Goal: Task Accomplishment & Management: Manage account settings

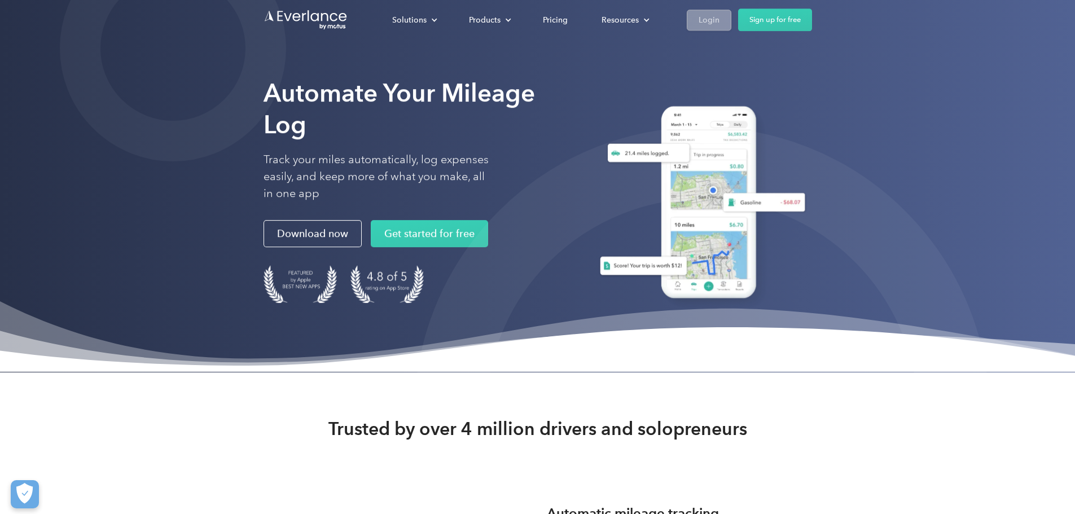
click at [731, 21] on link "Login" at bounding box center [708, 20] width 45 height 21
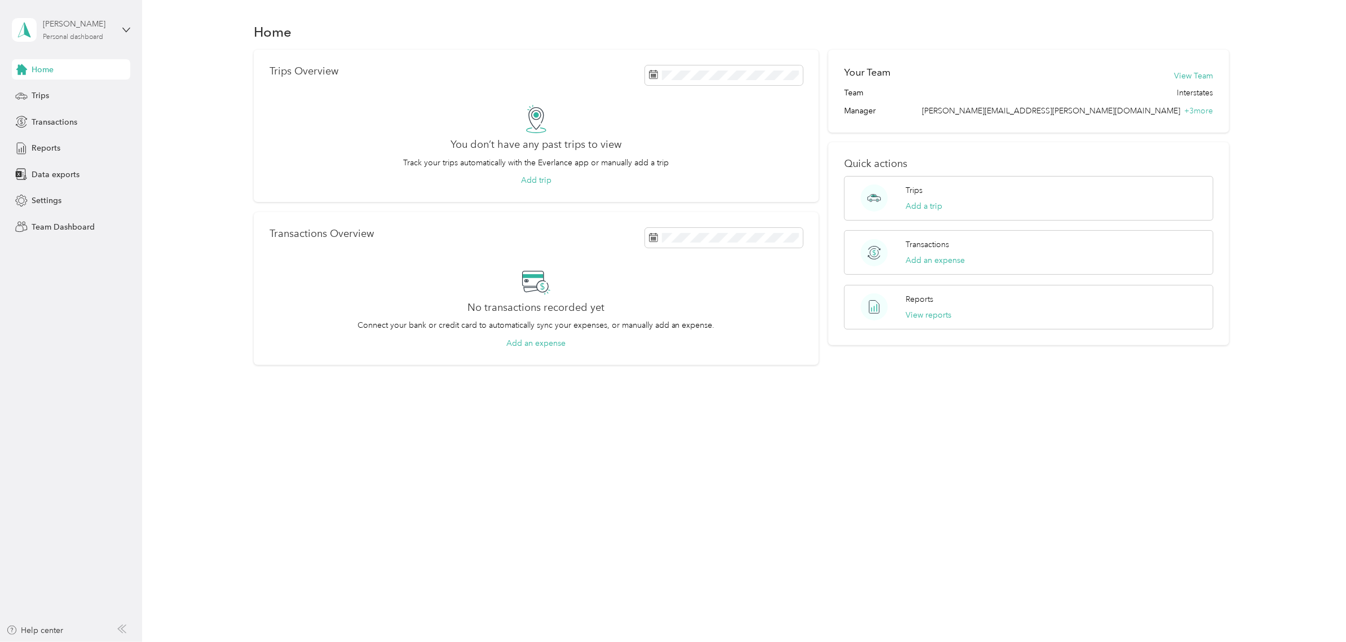
click at [100, 35] on div "Personal dashboard" at bounding box center [73, 37] width 60 height 7
click at [41, 94] on div "Team dashboard" at bounding box center [52, 92] width 60 height 12
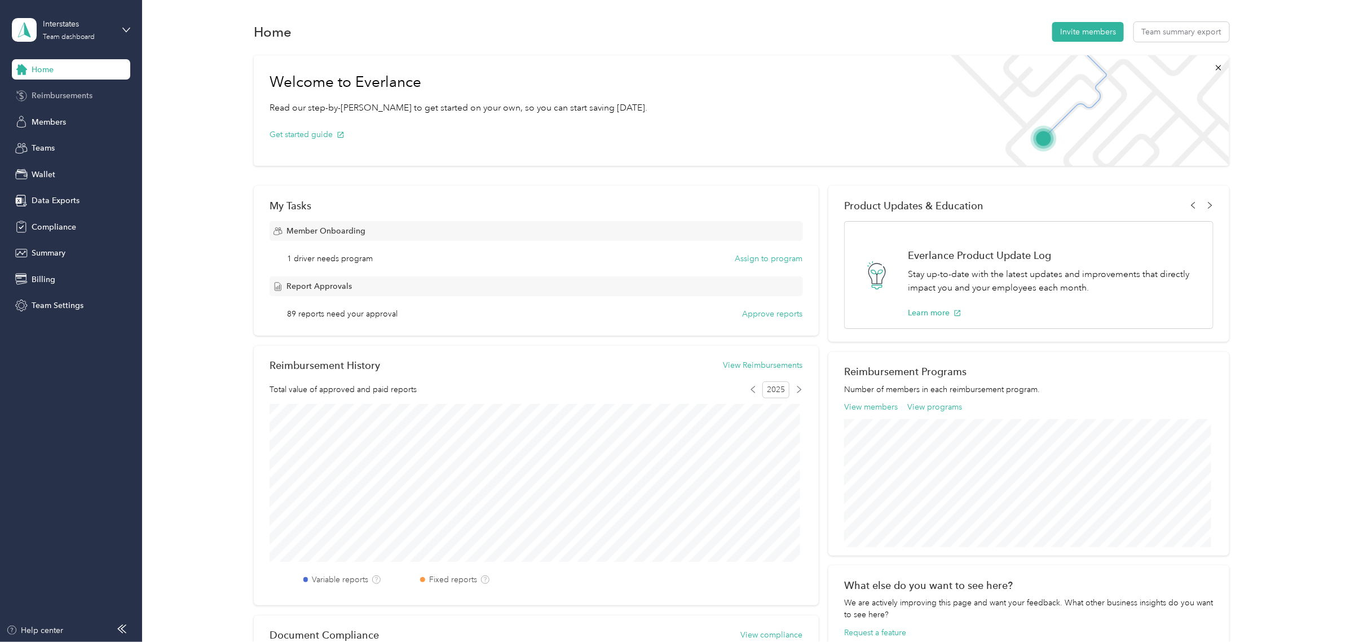
click at [68, 96] on span "Reimbursements" at bounding box center [62, 96] width 61 height 12
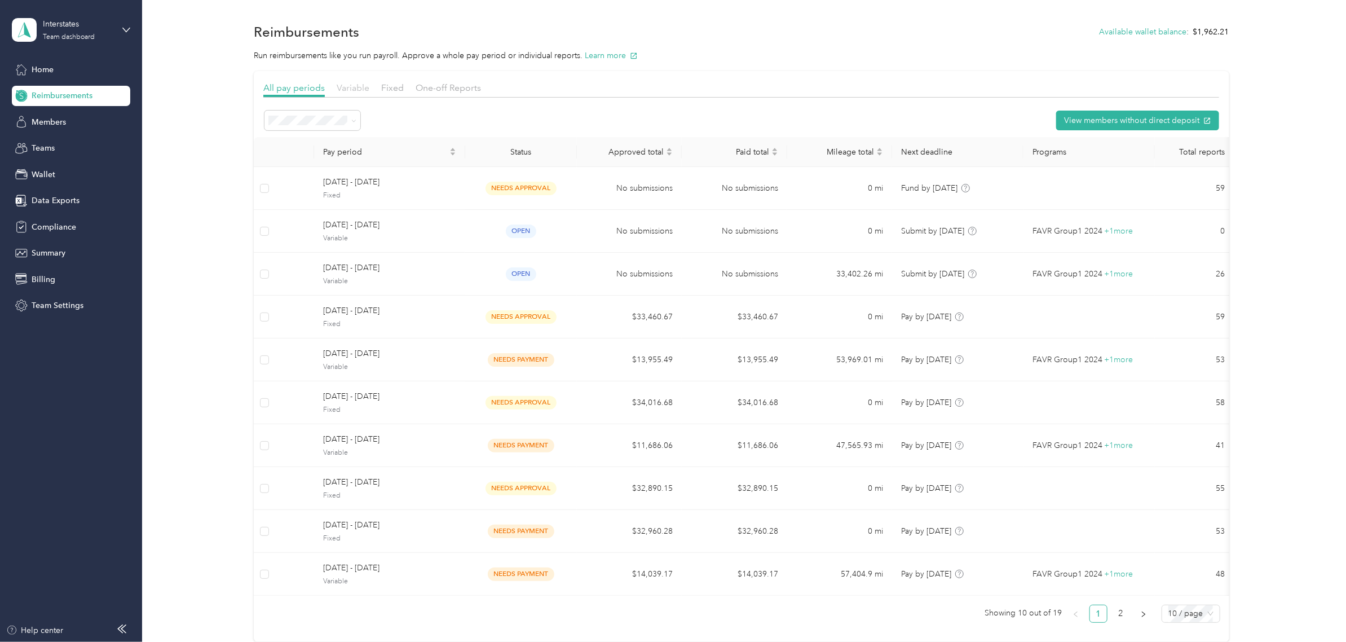
click at [359, 87] on span "Variable" at bounding box center [353, 87] width 33 height 11
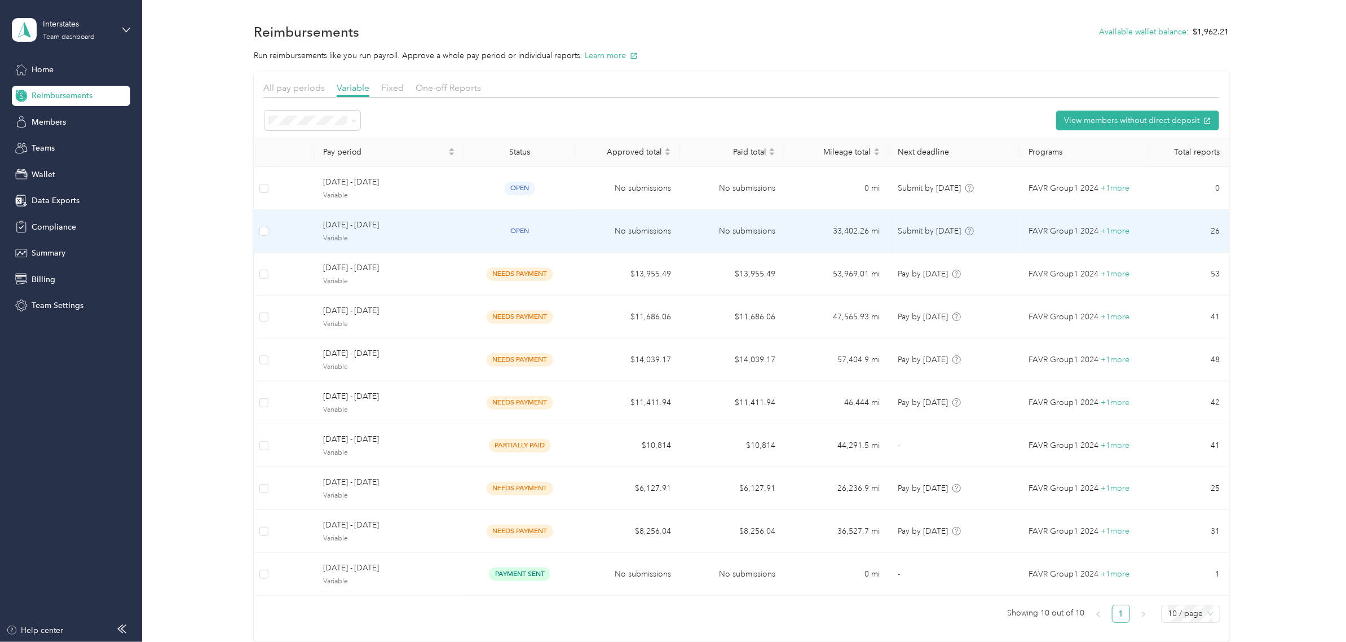
click at [380, 232] on div "August 1 - 31, 2025 Variable" at bounding box center [389, 231] width 133 height 24
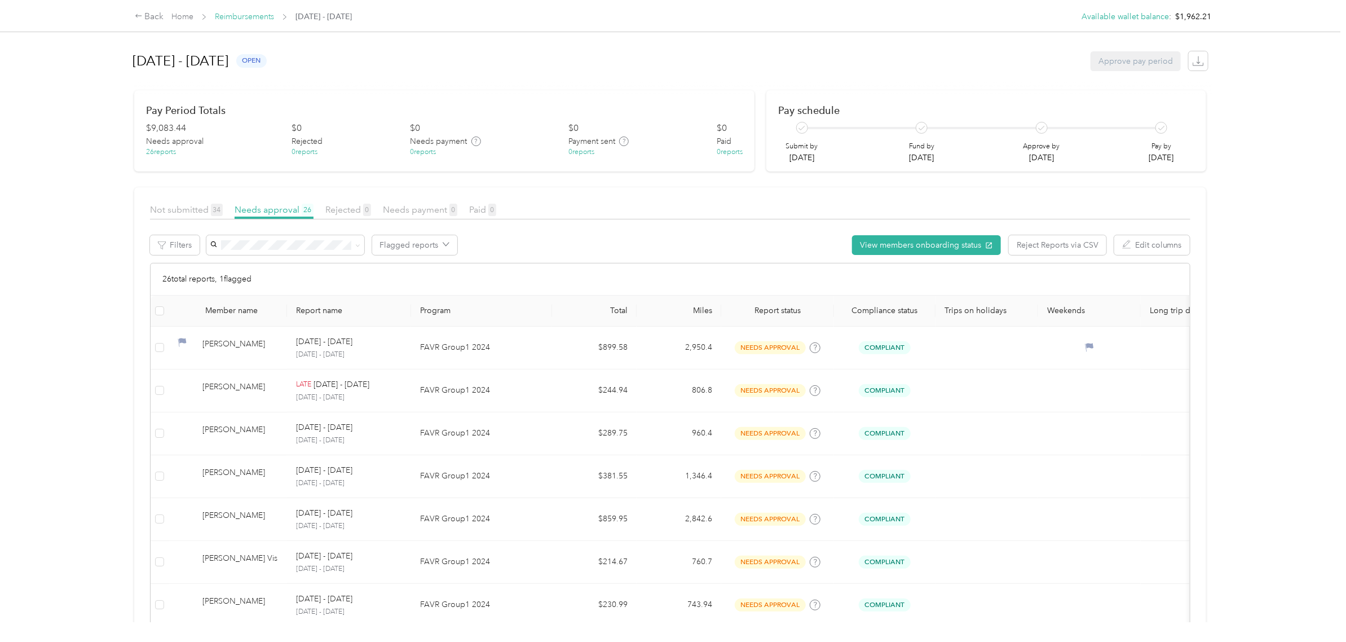
click at [255, 17] on link "Reimbursements" at bounding box center [244, 17] width 59 height 10
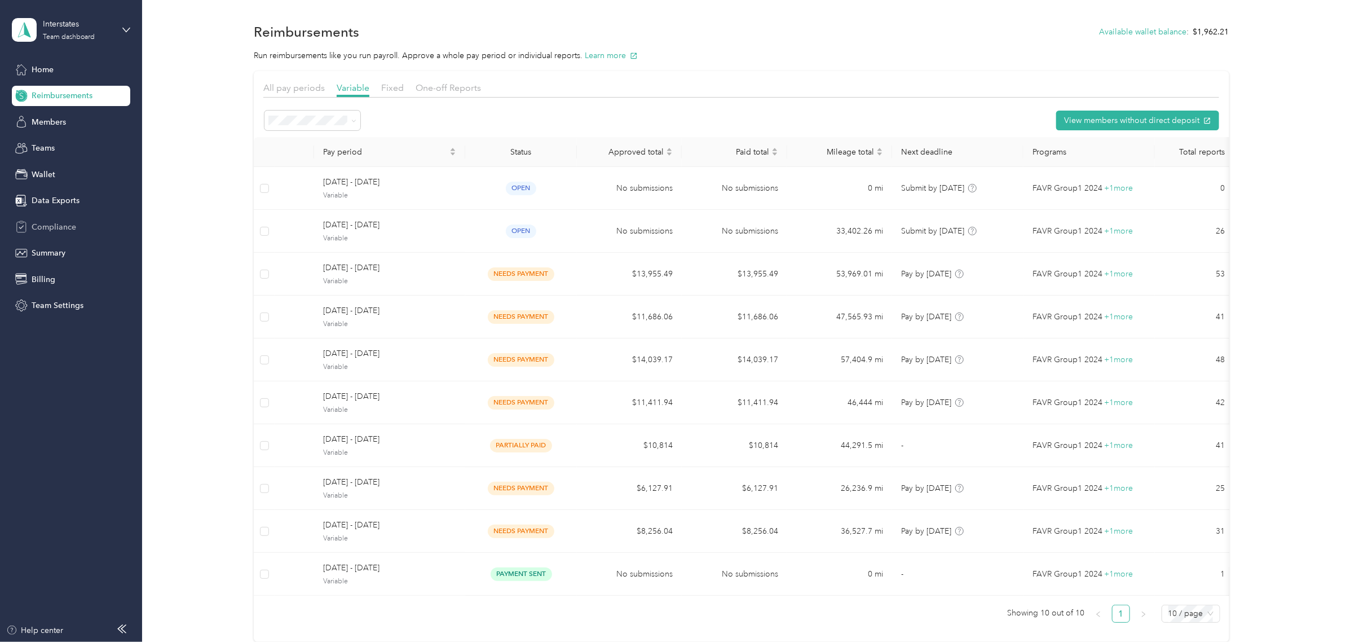
click at [60, 229] on span "Compliance" at bounding box center [54, 227] width 45 height 12
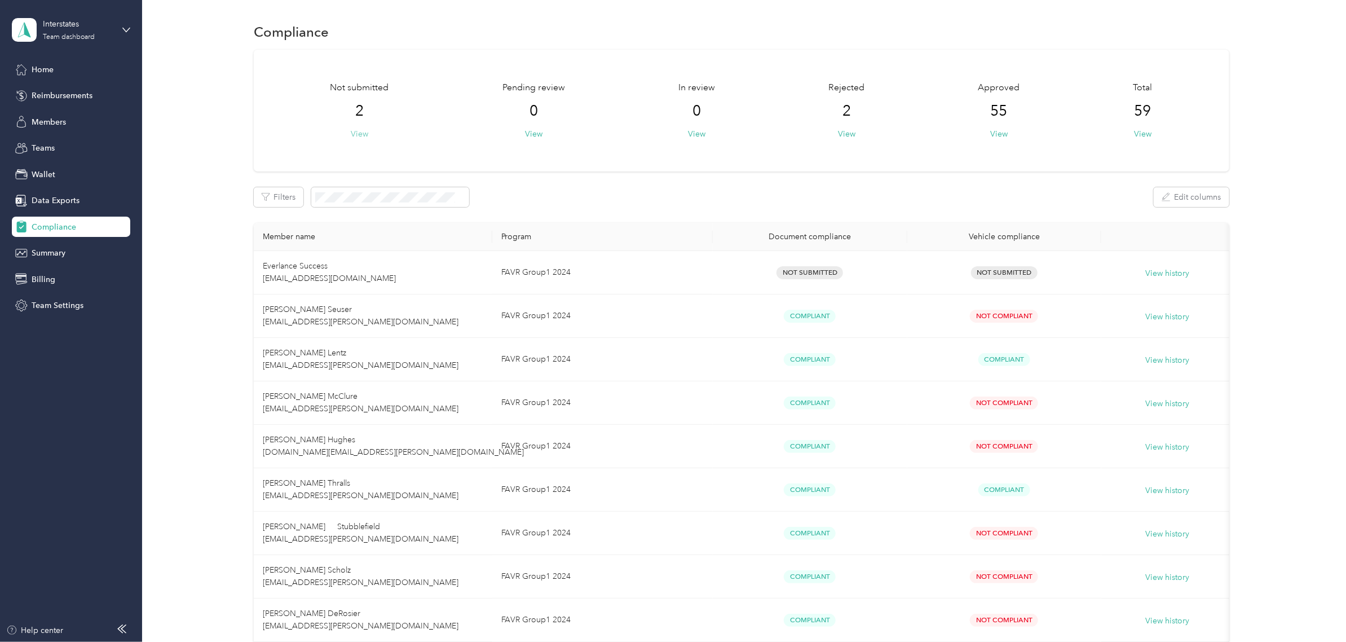
click at [364, 133] on button "View" at bounding box center [359, 134] width 17 height 12
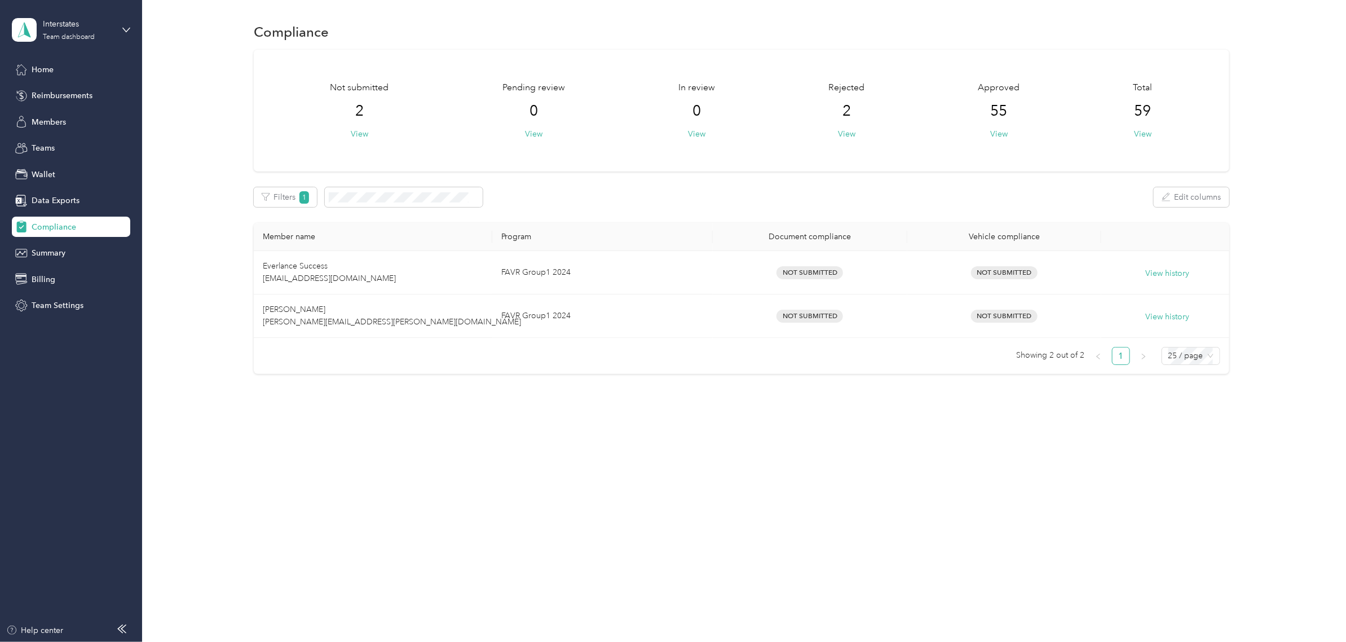
click at [457, 494] on div "Compliance Not submitted 2 View Pending review 0 View In review 0 View Rejected…" at bounding box center [741, 321] width 1199 height 642
click at [849, 133] on button "View" at bounding box center [846, 134] width 17 height 12
click at [52, 95] on span "Reimbursements" at bounding box center [62, 96] width 61 height 12
